Goal: Navigation & Orientation: Find specific page/section

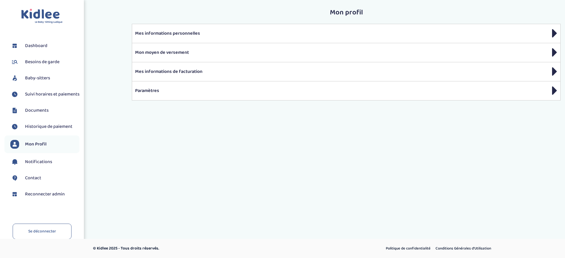
click at [39, 80] on span "Baby-sitters" at bounding box center [37, 78] width 25 height 7
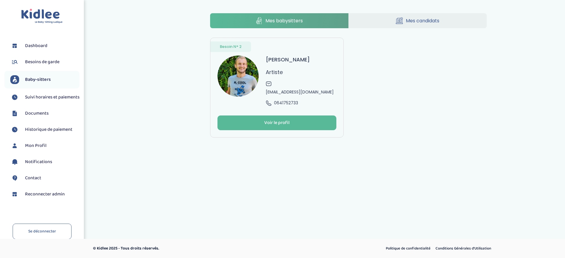
click at [437, 26] on link "Mes candidats" at bounding box center [417, 20] width 138 height 15
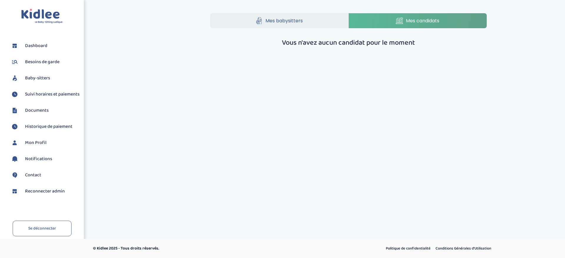
click at [35, 194] on span "Reconnecter admin" at bounding box center [45, 191] width 40 height 7
